Goal: Task Accomplishment & Management: Use online tool/utility

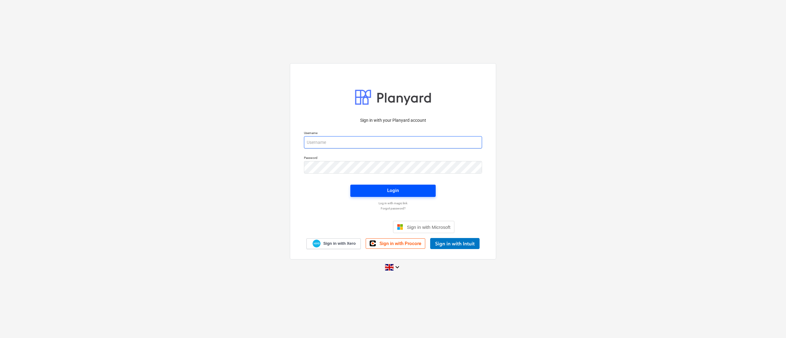
type input "[PERSON_NAME][EMAIL_ADDRESS][DOMAIN_NAME]"
click at [415, 189] on span "Login" at bounding box center [393, 191] width 71 height 8
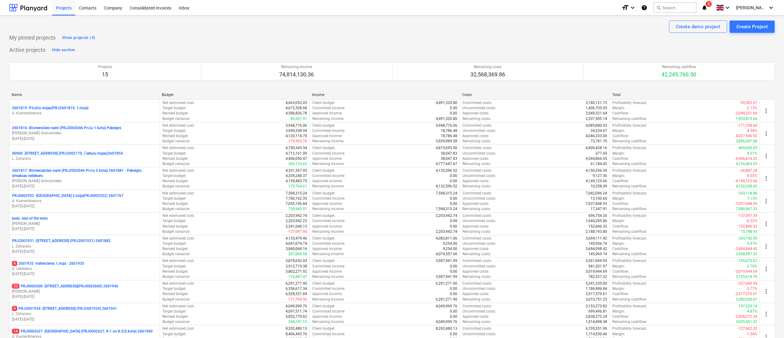
click at [707, 7] on icon "notifications" at bounding box center [704, 7] width 6 height 7
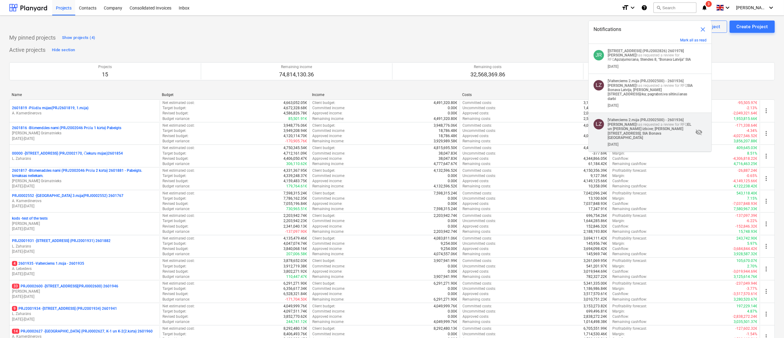
click at [673, 124] on strong "EL un [PERSON_NAME] izbūve; [PERSON_NAME][STREET_ADDRESS]; SIA Bonava [GEOGRAPH…" at bounding box center [650, 130] width 84 height 17
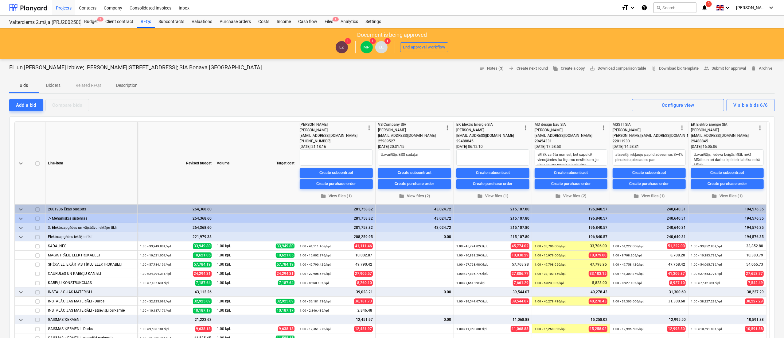
click at [707, 6] on icon "notifications" at bounding box center [704, 7] width 6 height 7
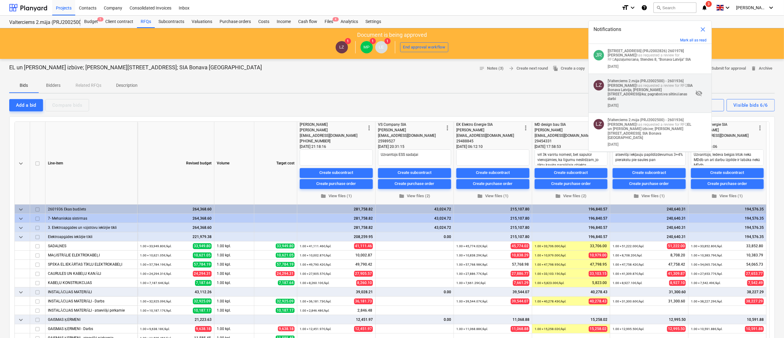
click at [663, 87] on p "[Valterciems 2.māja (PRJ2002500) - 2601936] [PERSON_NAME] has requested a revie…" at bounding box center [651, 90] width 86 height 22
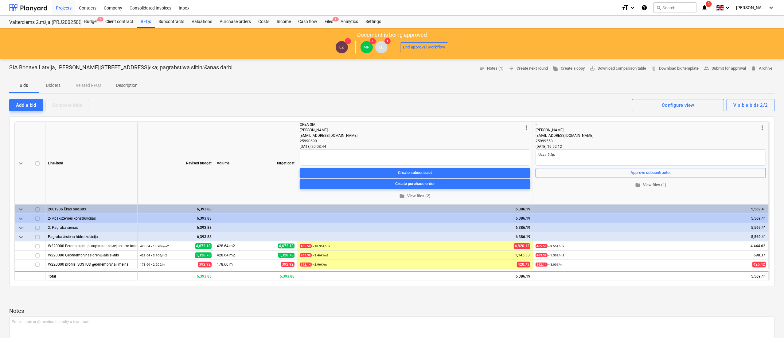
click at [707, 11] on icon "notifications" at bounding box center [704, 7] width 6 height 7
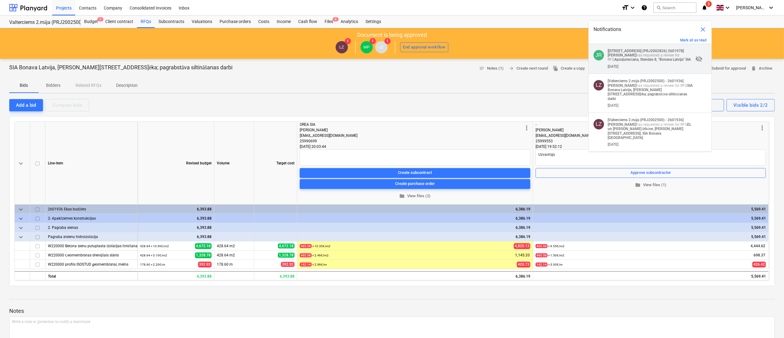
click at [642, 63] on div "[DATE]" at bounding box center [651, 65] width 86 height 7
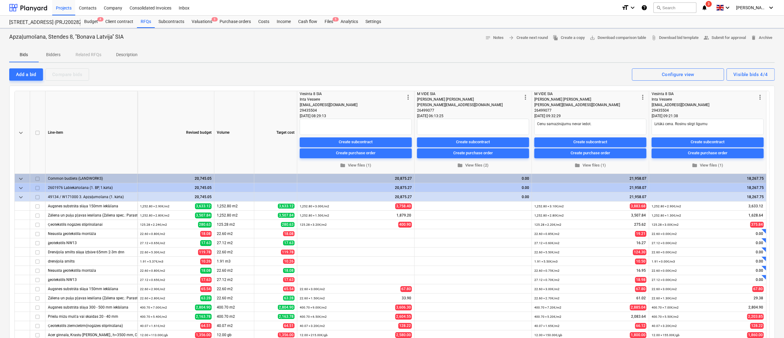
type textarea "x"
